Goal: Check status: Check status

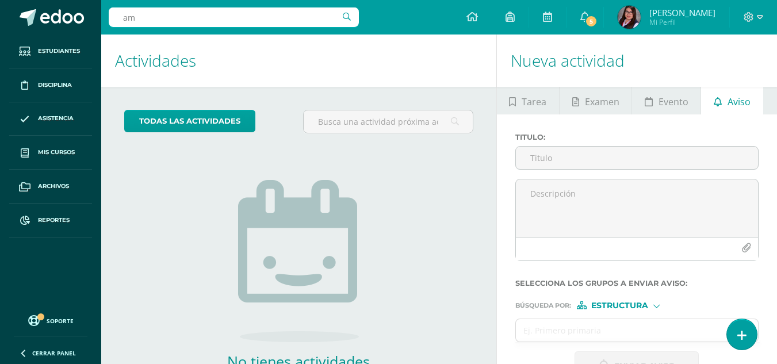
type input "a"
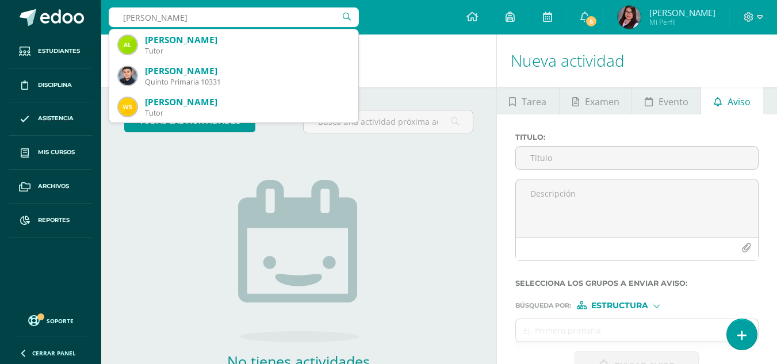
type input "santiago calduch"
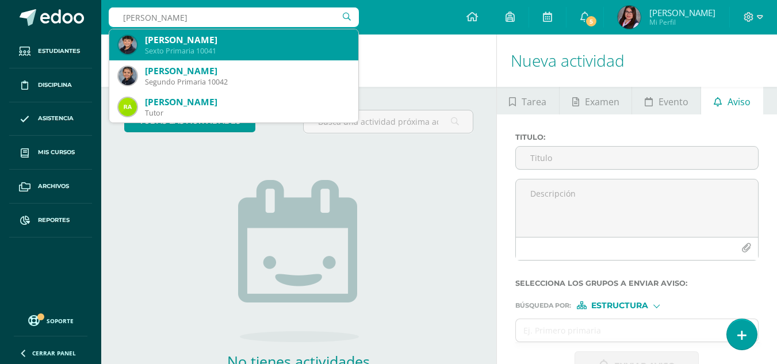
click at [227, 51] on div "Sexto Primaria 10041" at bounding box center [247, 51] width 204 height 10
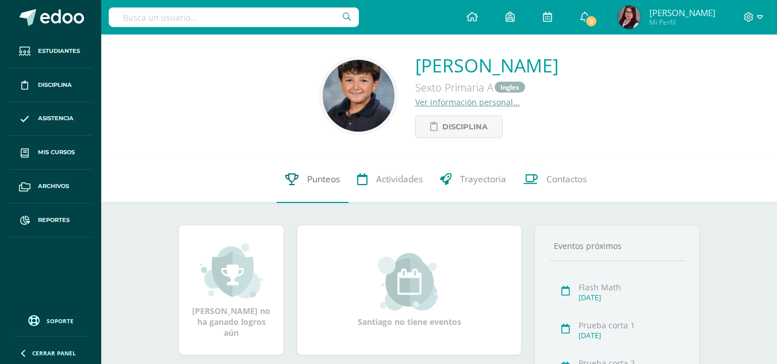
click at [299, 183] on link "Punteos" at bounding box center [313, 179] width 72 height 46
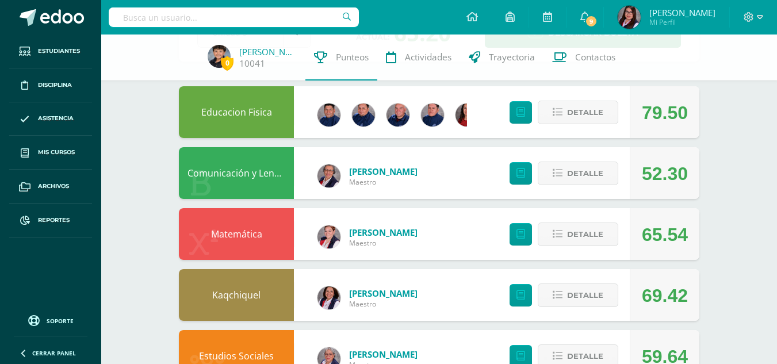
scroll to position [115, 0]
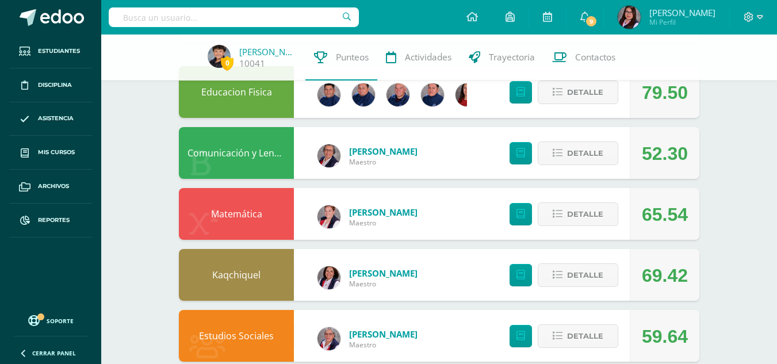
click at [597, 212] on span "Detalle" at bounding box center [585, 213] width 36 height 21
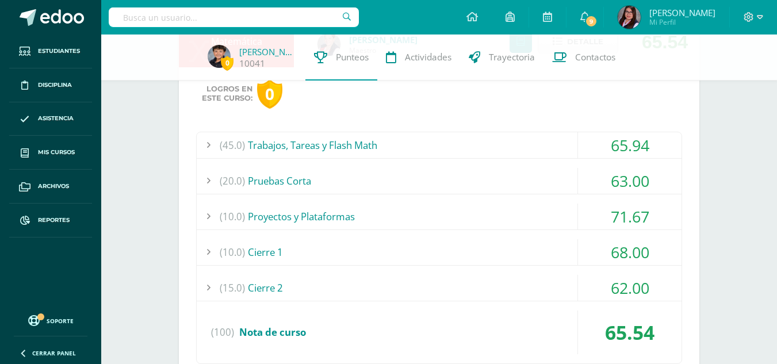
scroll to position [0, 0]
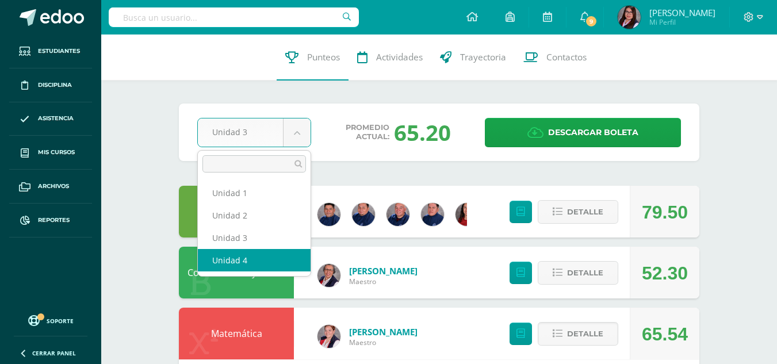
select select "Unidad 4"
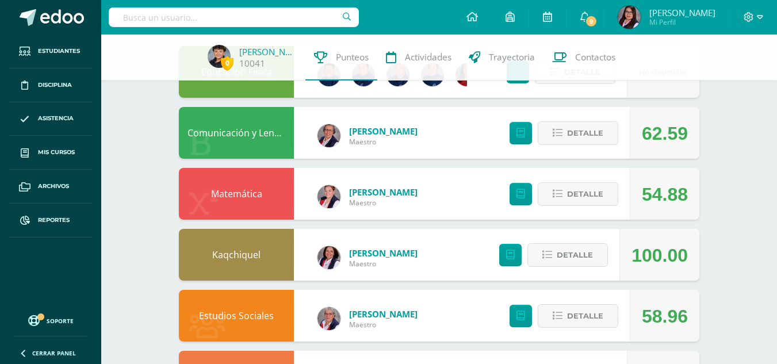
scroll to position [115, 0]
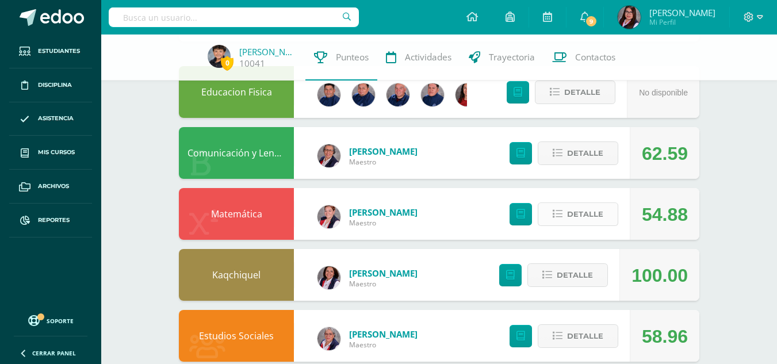
click at [571, 226] on button "Detalle" at bounding box center [577, 214] width 80 height 24
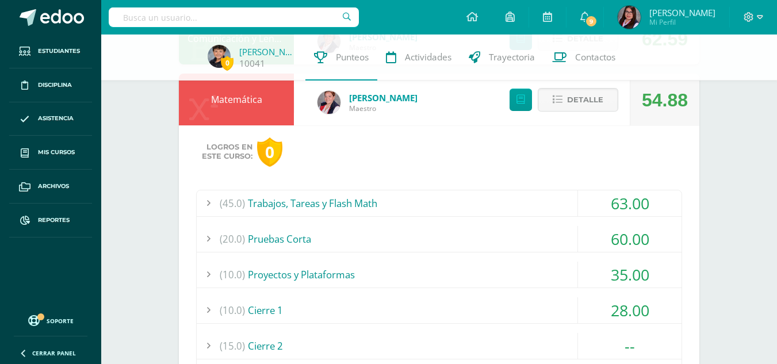
scroll to position [230, 0]
click at [334, 278] on div "(10.0) Proyectos y Plataformas" at bounding box center [439, 274] width 485 height 26
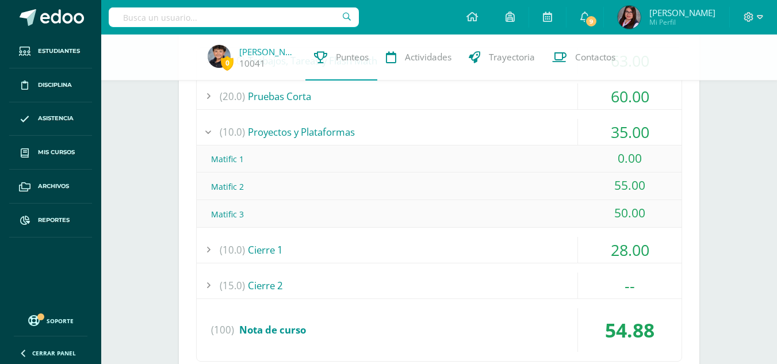
scroll to position [345, 0]
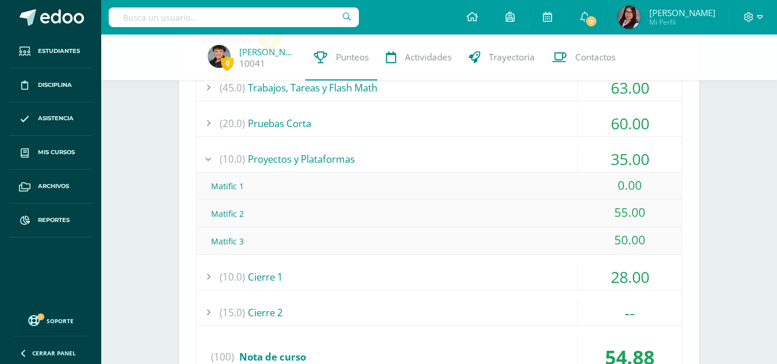
click at [416, 164] on div "(10.0) Proyectos y Plataformas" at bounding box center [439, 159] width 485 height 26
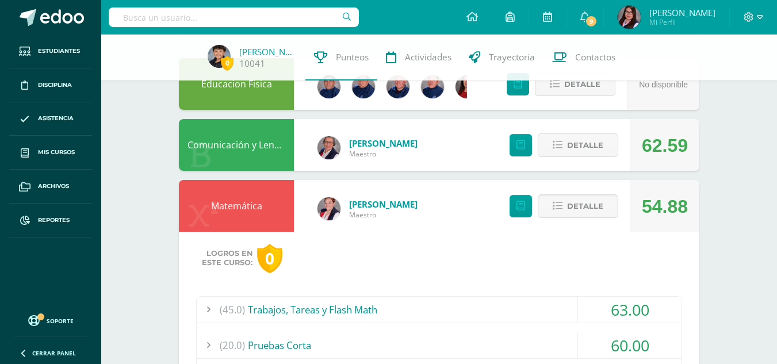
scroll to position [172, 0]
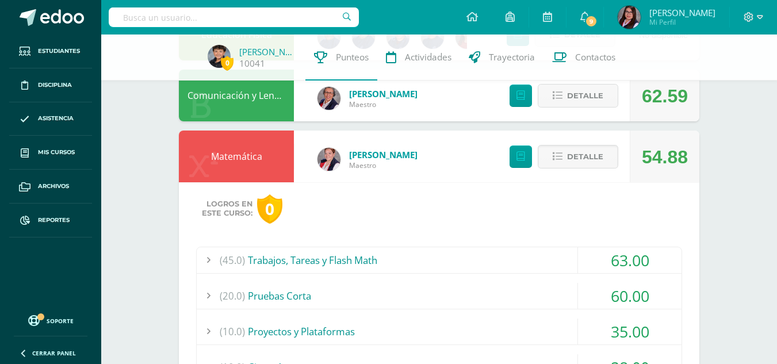
click at [401, 158] on link "Hernández Lorna" at bounding box center [383, 154] width 68 height 11
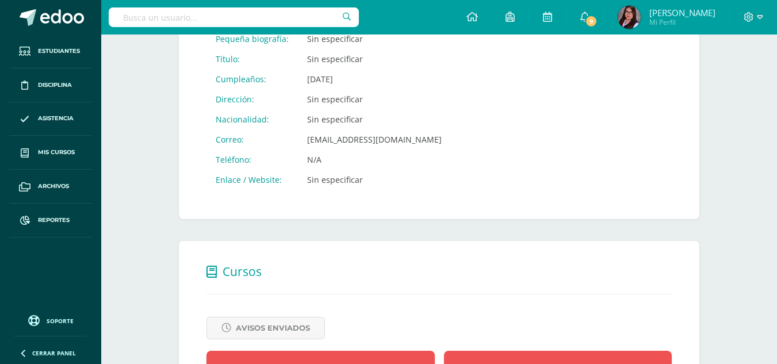
scroll to position [57, 0]
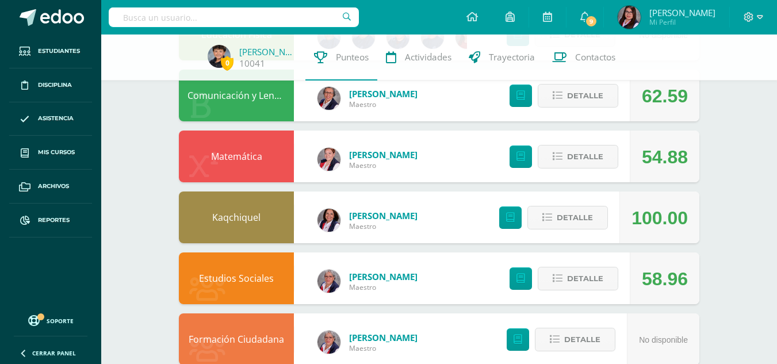
click at [217, 194] on div "Kaqchiquel" at bounding box center [236, 217] width 115 height 52
click at [709, 168] on div "Pendiente Unidad 4 Unidad 1 Unidad 2 Unidad 3 Unidad 4 La unidad aún no ha fina…" at bounding box center [439, 338] width 566 height 953
